Goal: Check status: Check status

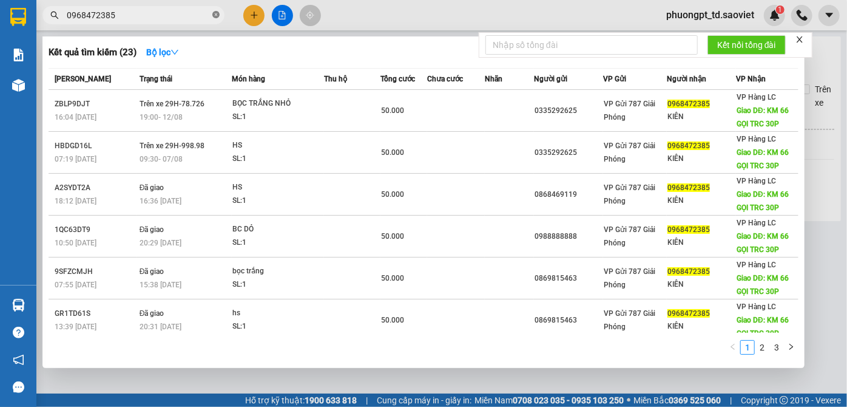
click at [216, 10] on span at bounding box center [215, 16] width 7 height 12
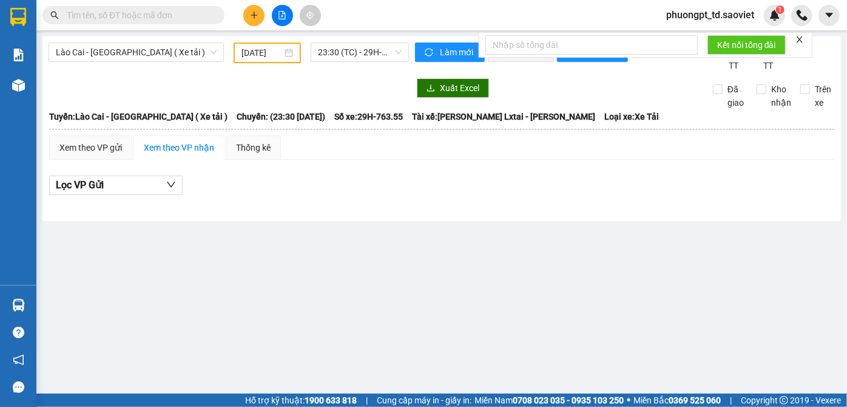
click at [195, 16] on input "text" at bounding box center [138, 14] width 143 height 13
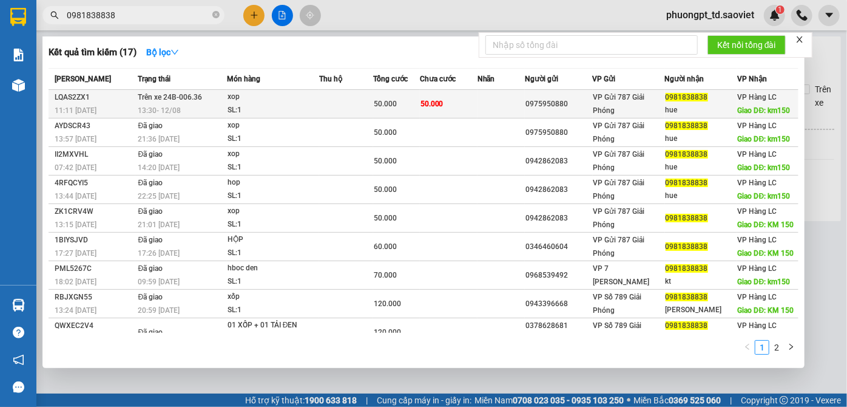
type input "0981838838"
click at [329, 106] on td at bounding box center [346, 104] width 54 height 29
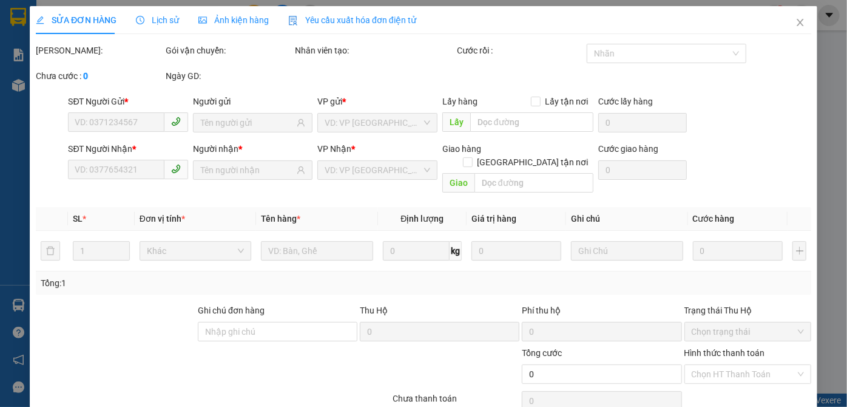
type input "0975950880"
type input "0981838838"
type input "hue"
type input "km150"
type input "50.000"
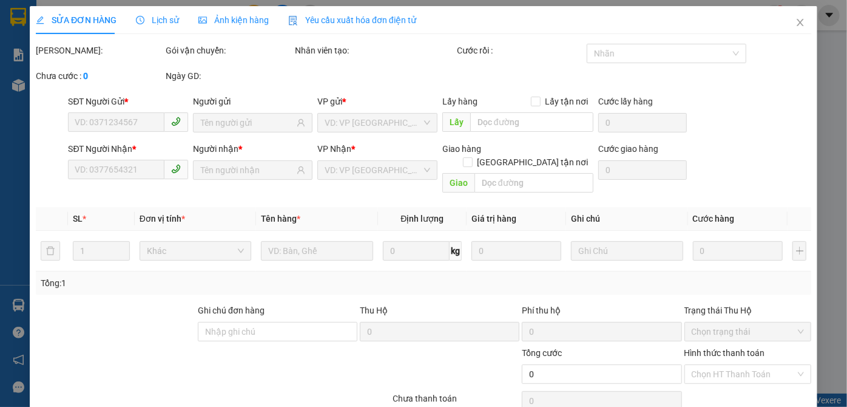
type input "50.000"
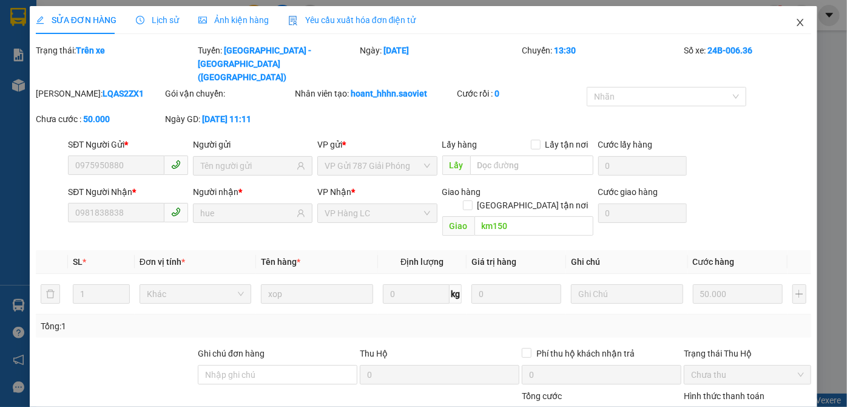
click at [795, 21] on icon "close" at bounding box center [800, 23] width 10 height 10
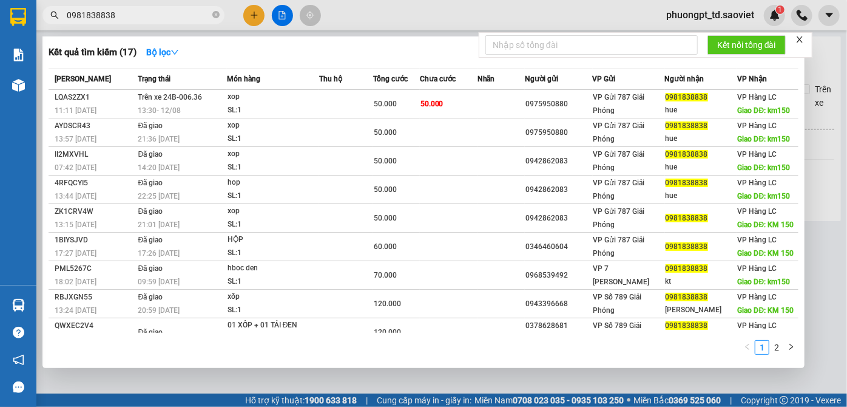
drag, startPoint x: 122, startPoint y: 12, endPoint x: 123, endPoint y: 21, distance: 9.7
click at [122, 13] on input "0981838838" at bounding box center [138, 14] width 143 height 13
drag, startPoint x: 121, startPoint y: 15, endPoint x: 6, endPoint y: 25, distance: 115.1
click at [6, 25] on section "Kết quả tìm kiếm ( 17 ) Bộ lọc Mã ĐH Trạng thái Món hàng Thu hộ Tổng cước Chưa …" at bounding box center [423, 203] width 847 height 407
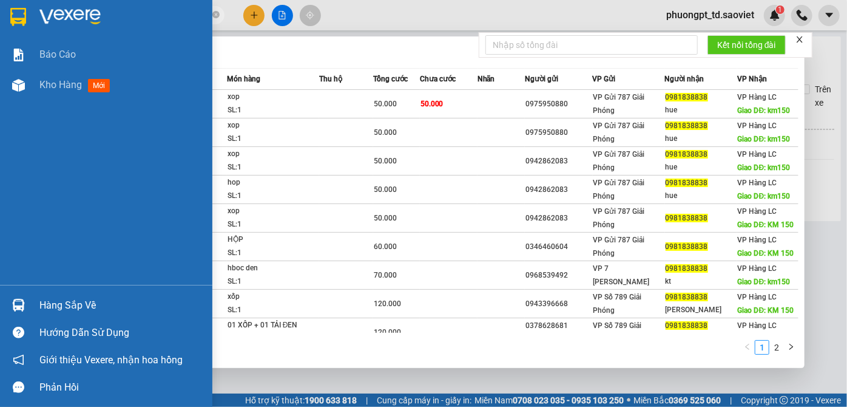
paste input "text"
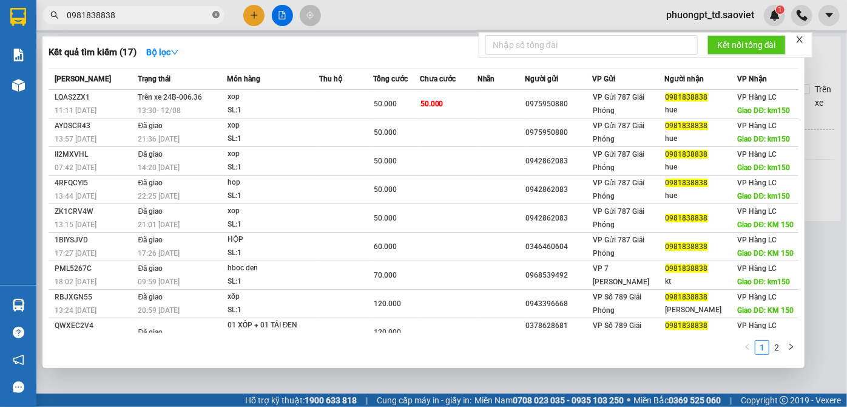
click at [217, 15] on icon "close-circle" at bounding box center [215, 14] width 7 height 7
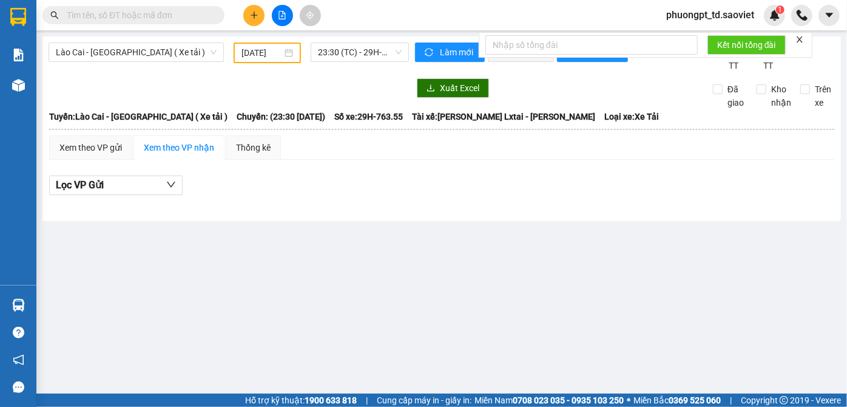
click at [169, 8] on input "text" at bounding box center [138, 14] width 143 height 13
paste input "0981838838"
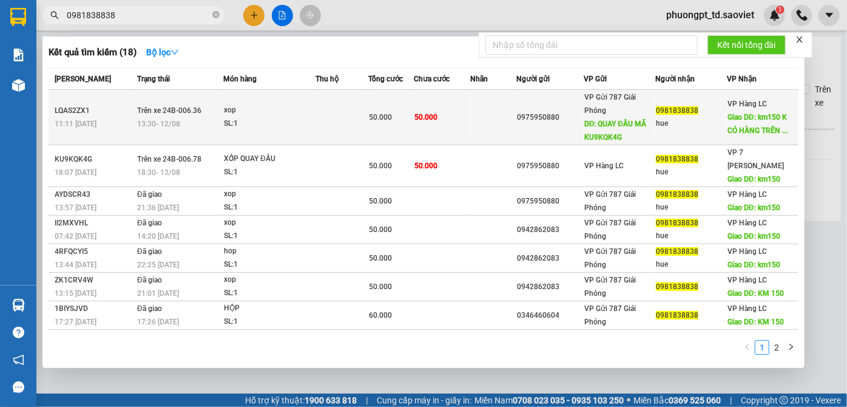
type input "0981838838"
click at [629, 128] on div "VP Gửi 787 Giải Phóng DĐ: QUAY ĐẦU MÃ KU9KQK4G" at bounding box center [619, 116] width 70 height 53
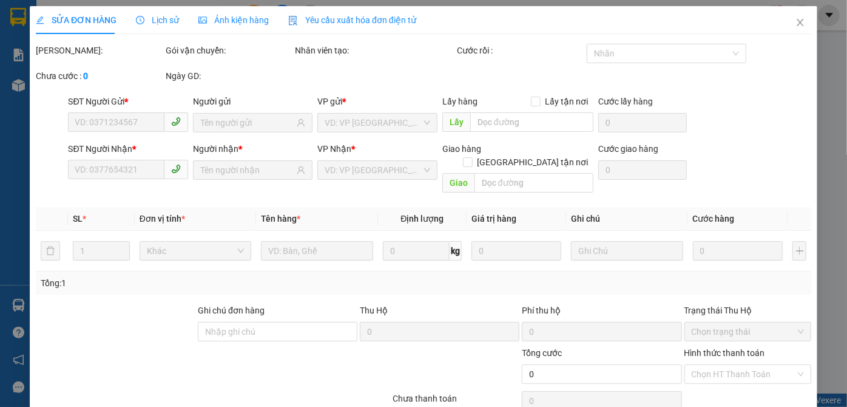
type input "0975950880"
type input "QUAY ĐẦU MÃ KU9KQK4G"
type input "0981838838"
type input "hue"
type input "km150 K CÓ HÀNG TRÊN XE"
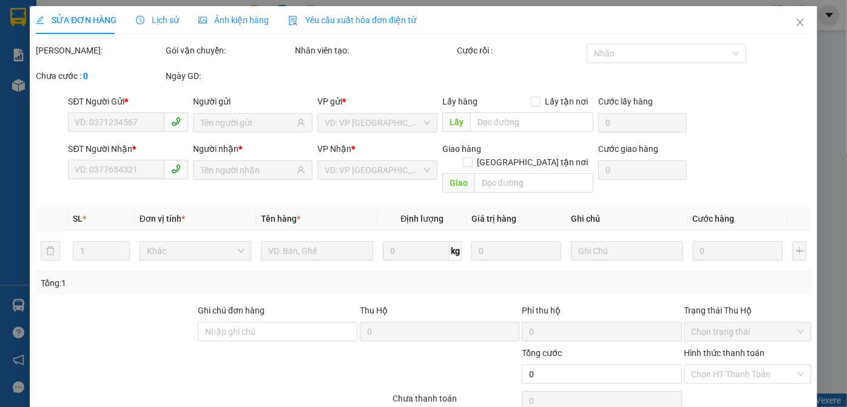
type input "50.000"
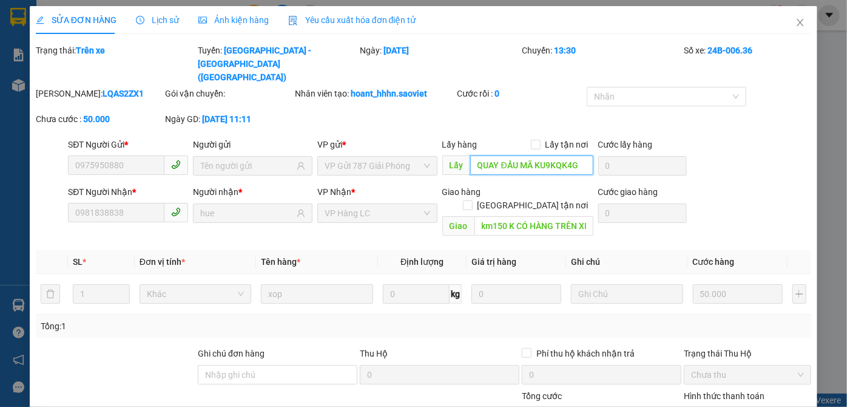
click at [532, 155] on input "QUAY ĐẦU MÃ KU9KQK4G" at bounding box center [531, 164] width 123 height 19
drag, startPoint x: 534, startPoint y: 137, endPoint x: 578, endPoint y: 137, distance: 43.7
click at [578, 155] on input "QUAY ĐẦU MÃ KU9KQK4G" at bounding box center [531, 164] width 123 height 19
drag, startPoint x: 792, startPoint y: 21, endPoint x: 540, endPoint y: 12, distance: 252.6
click at [795, 21] on icon "close" at bounding box center [800, 23] width 10 height 10
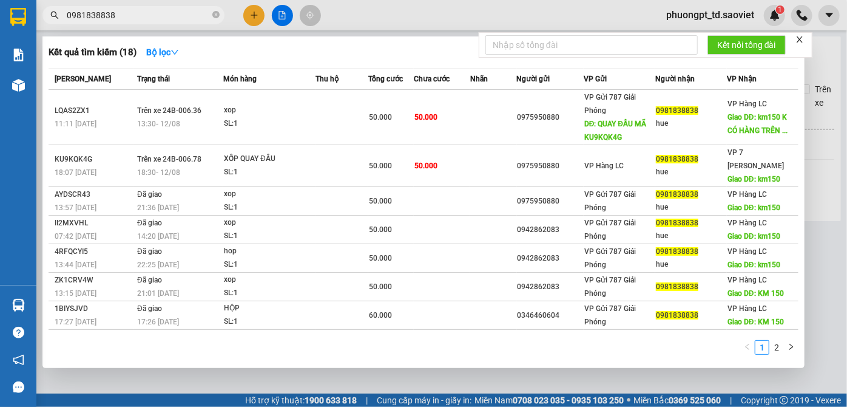
click at [158, 19] on input "0981838838" at bounding box center [138, 14] width 143 height 13
click at [212, 13] on icon "close-circle" at bounding box center [215, 14] width 7 height 7
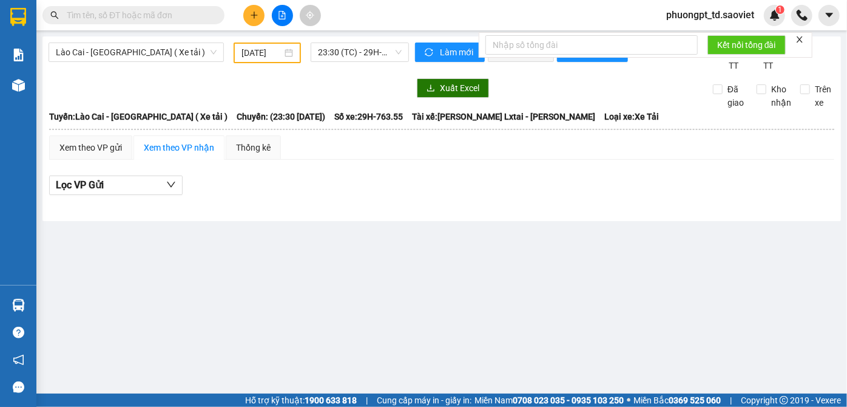
paste input "KU9KQK4G"
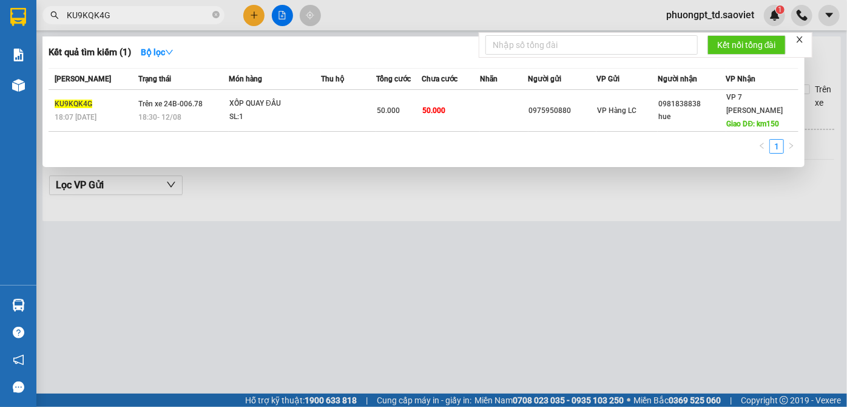
type input "KU9KQK4G"
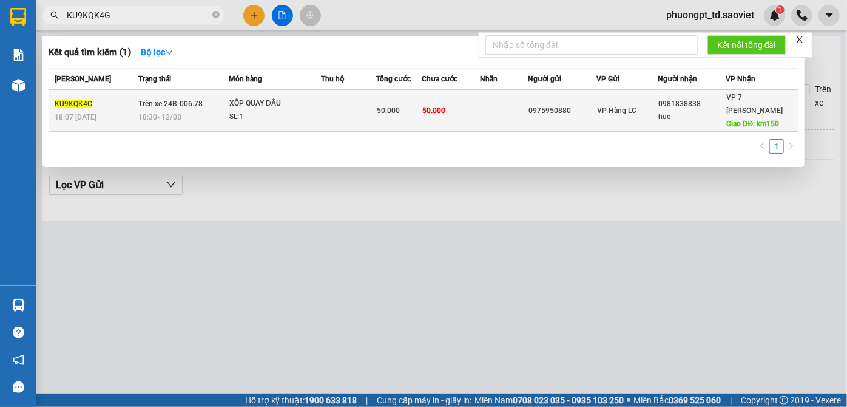
click at [235, 113] on div "SL: 1" at bounding box center [274, 116] width 91 height 13
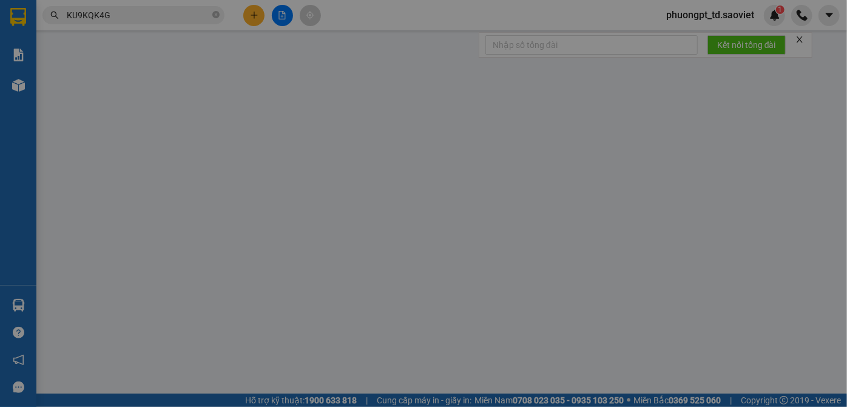
type input "0975950880"
type input "0981838838"
type input "hue"
type input "km150"
type input "50.000"
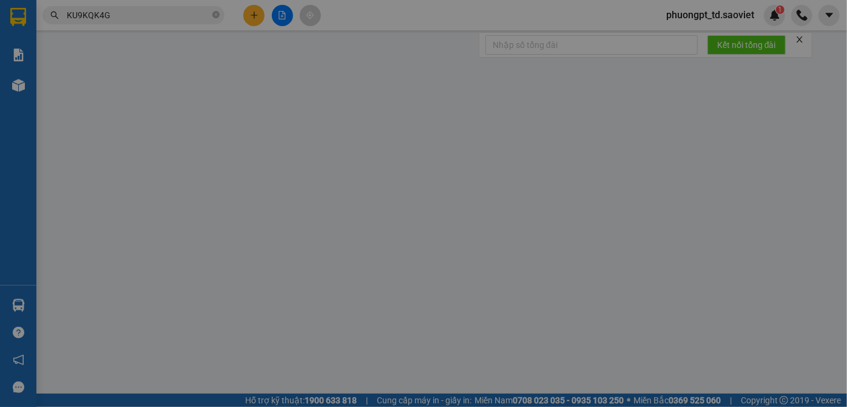
type input "50.000"
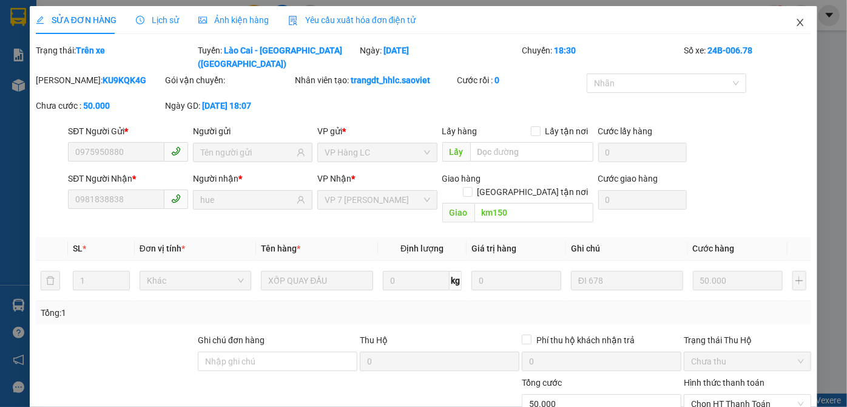
drag, startPoint x: 789, startPoint y: 21, endPoint x: 657, endPoint y: 31, distance: 132.6
click at [795, 21] on icon "close" at bounding box center [800, 23] width 10 height 10
